Goal: Information Seeking & Learning: Learn about a topic

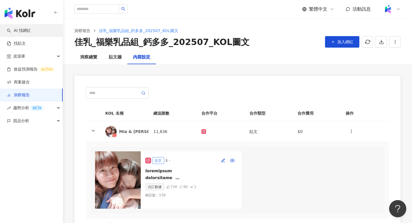
click at [22, 27] on div "AI 找網紅 找貼文 資源庫 效益預測報告 ALPHA 商案媒合 洞察報告 趨勢分析 BETA 競品分析" at bounding box center [31, 111] width 63 height 223
click at [21, 30] on link "AI 找網紅" at bounding box center [19, 31] width 24 height 6
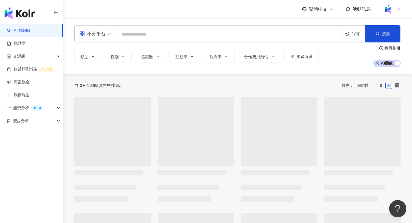
click at [138, 35] on input "search" at bounding box center [230, 34] width 222 height 11
type input "******"
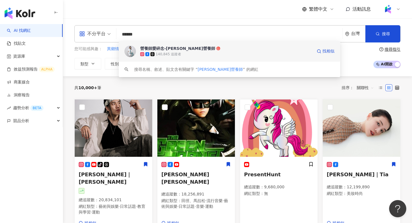
click at [153, 47] on div "營養師愛碎念-[PERSON_NAME]營養師" at bounding box center [177, 49] width 75 height 6
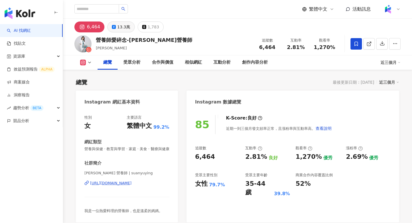
click at [121, 32] on button "13.3萬" at bounding box center [120, 26] width 27 height 11
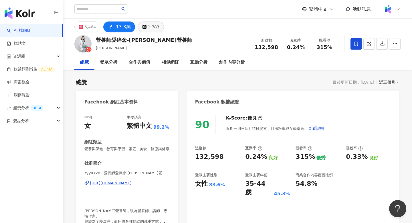
click at [144, 29] on button "1,783" at bounding box center [151, 26] width 26 height 11
click at [113, 29] on icon at bounding box center [111, 26] width 7 height 7
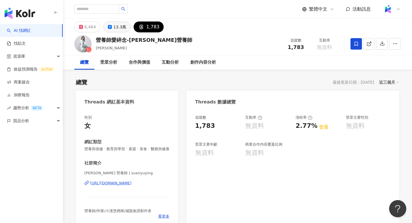
click at [113, 29] on div "13.3萬" at bounding box center [119, 27] width 13 height 8
